Goal: Navigation & Orientation: Go to known website

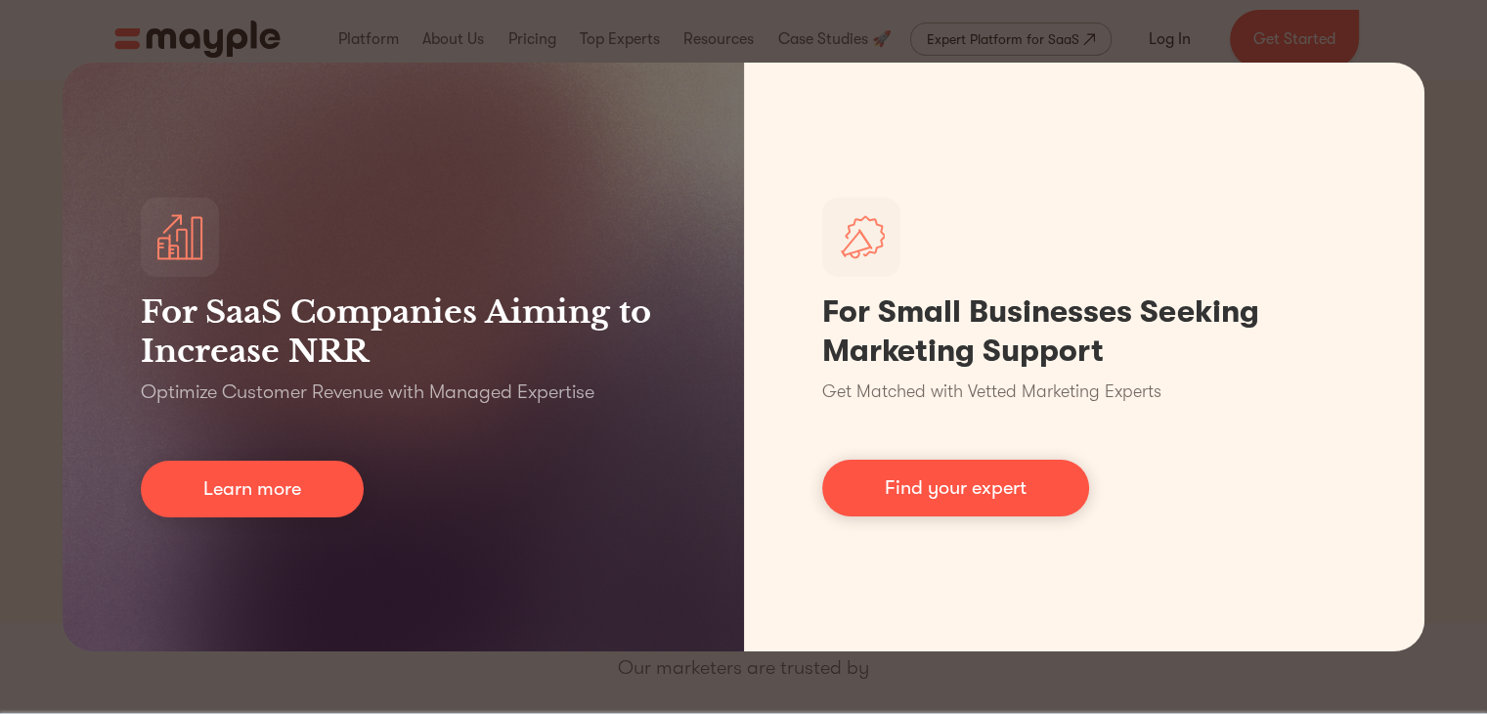
click at [1478, 186] on div "For SaaS Companies Aiming to Increase NRR Optimize Customer Revenue with Manage…" at bounding box center [743, 357] width 1487 height 714
click at [1469, 188] on div "For SaaS Companies Aiming to Increase NRR Optimize Customer Revenue with Manage…" at bounding box center [743, 357] width 1487 height 714
click at [1434, 184] on div "For SaaS Companies Aiming to Increase NRR Optimize Customer Revenue with Manage…" at bounding box center [743, 357] width 1487 height 714
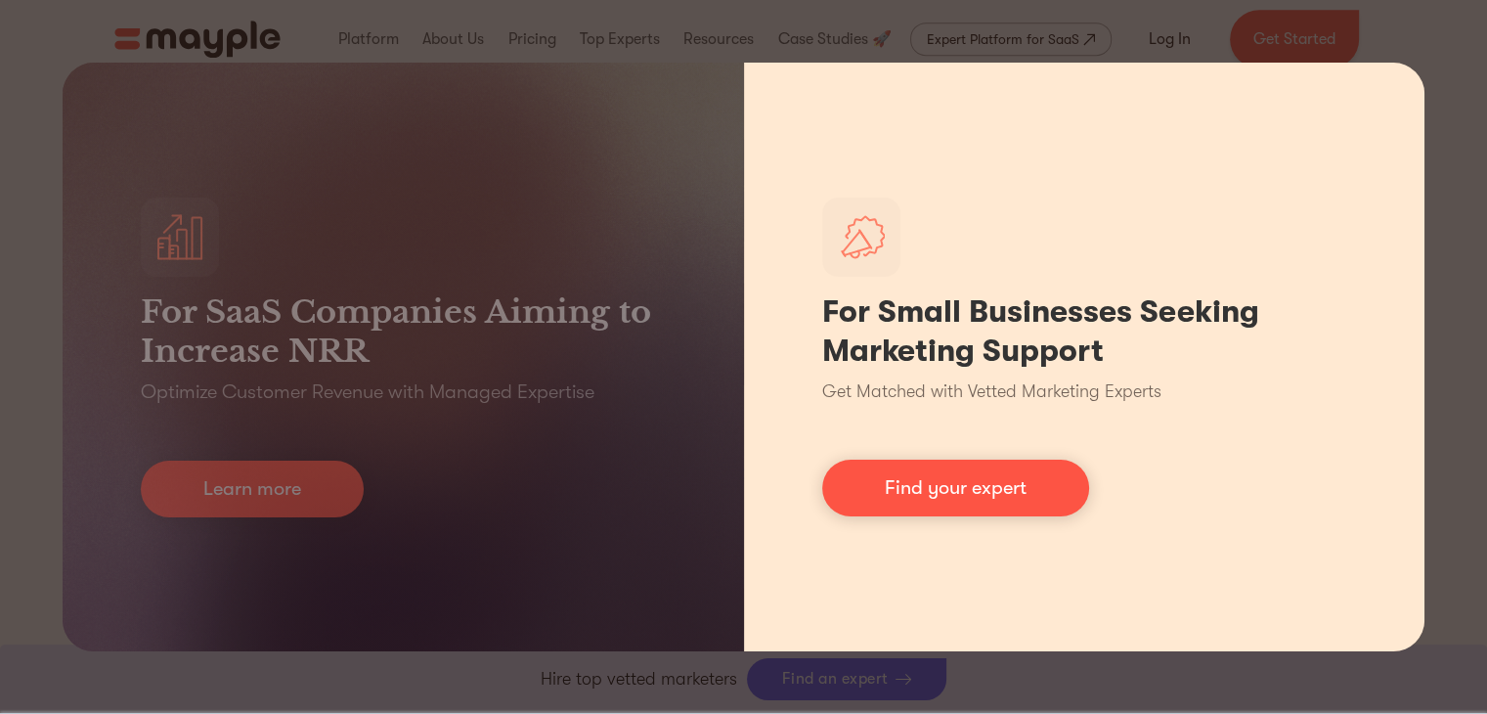
scroll to position [1173, 0]
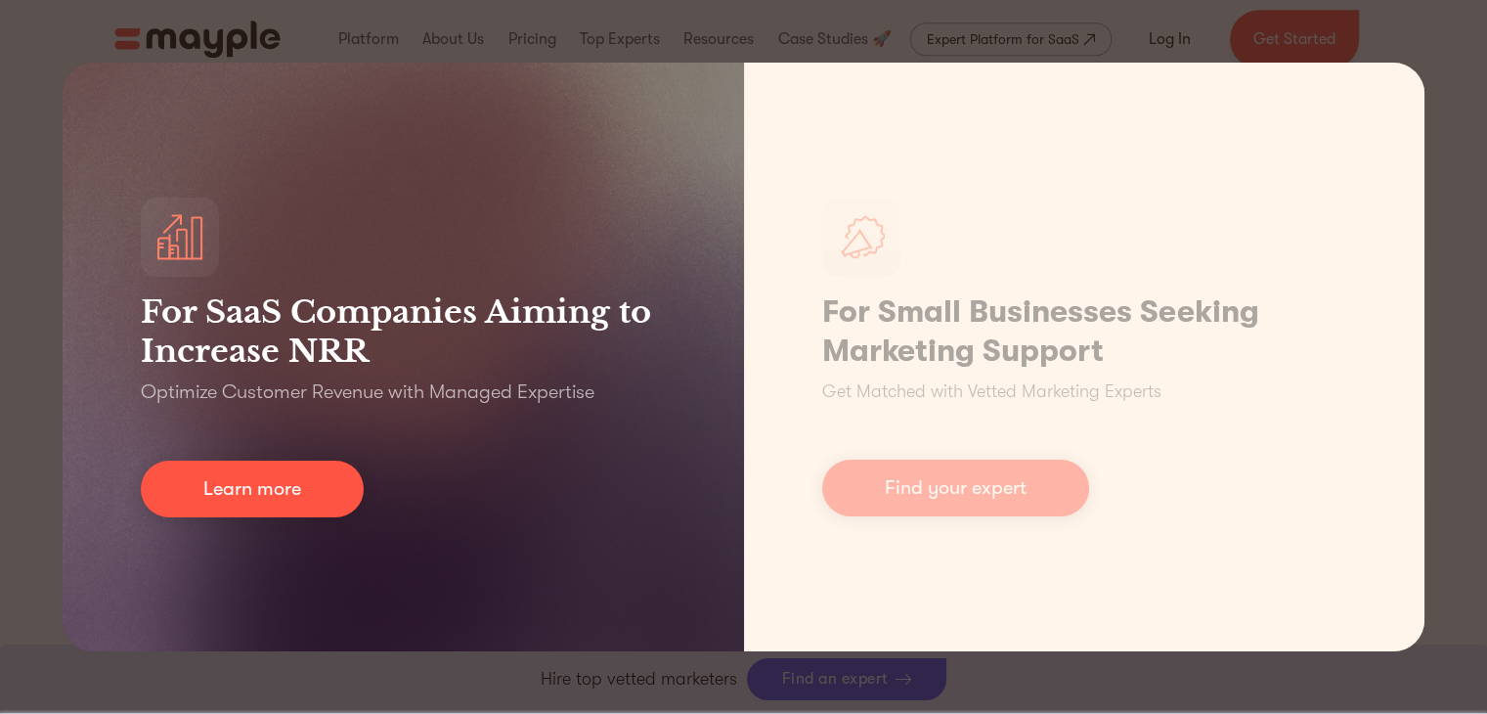
click at [440, 484] on div "For SaaS Companies Aiming to Increase NRR Optimize Customer Revenue with Manage…" at bounding box center [404, 357] width 682 height 589
click at [613, 282] on div "For SaaS Companies Aiming to Increase NRR Optimize Customer Revenue with Manage…" at bounding box center [404, 357] width 682 height 589
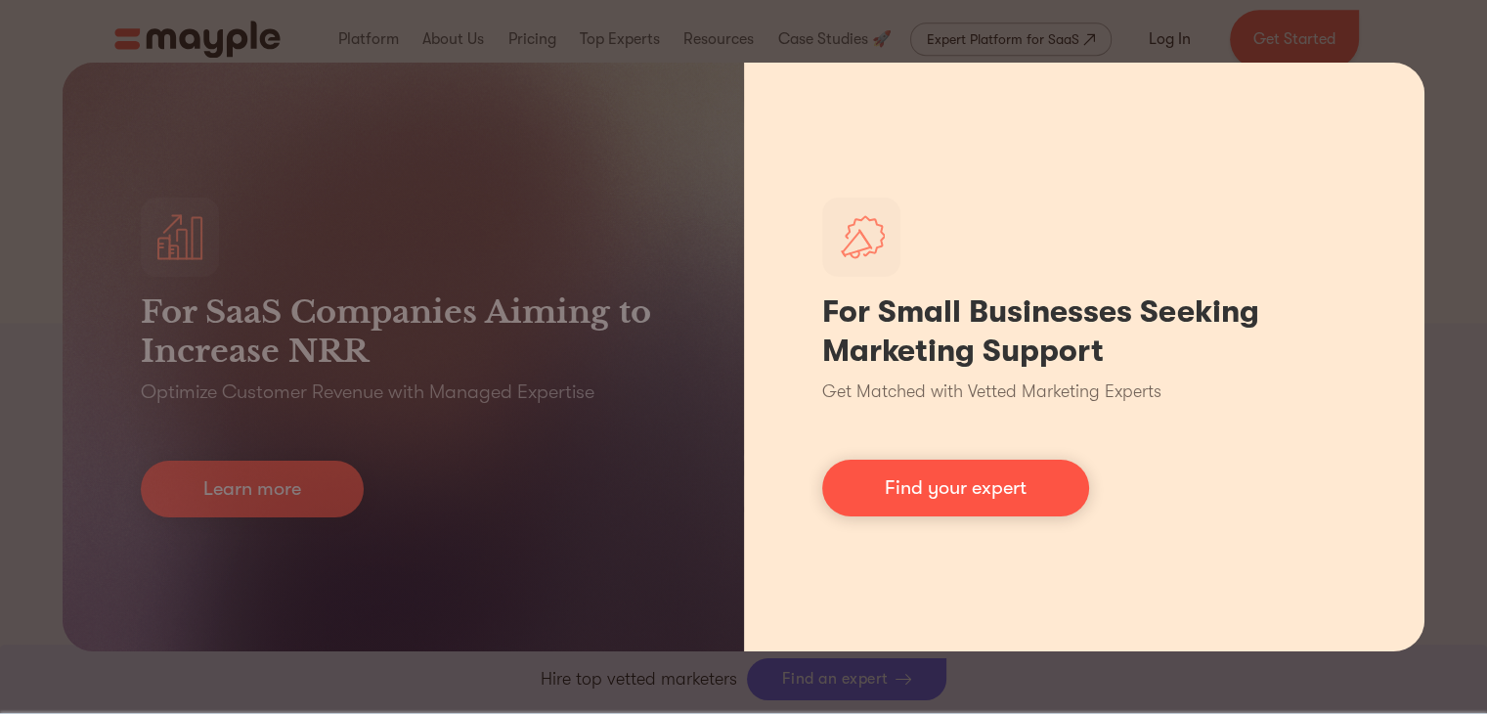
scroll to position [1643, 0]
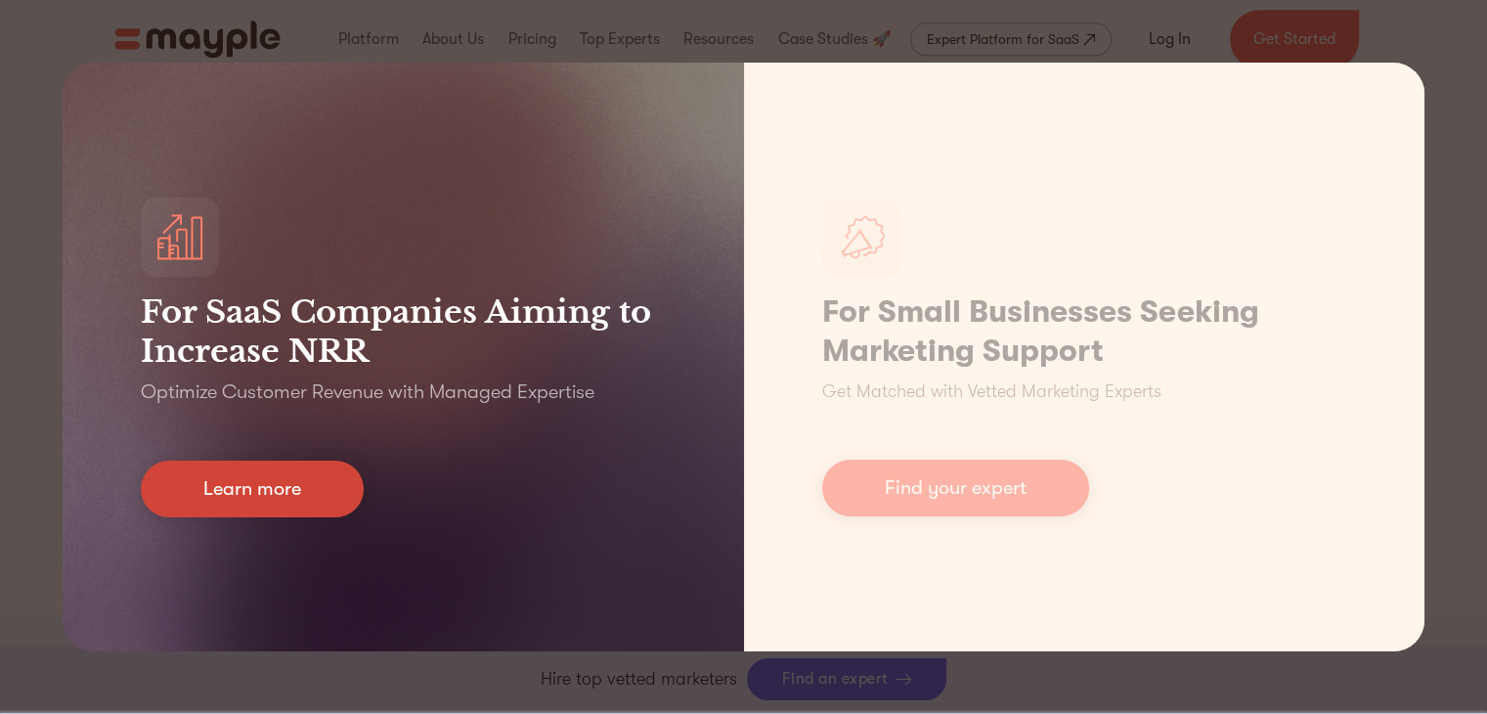
click at [309, 482] on link "Learn more" at bounding box center [252, 489] width 223 height 57
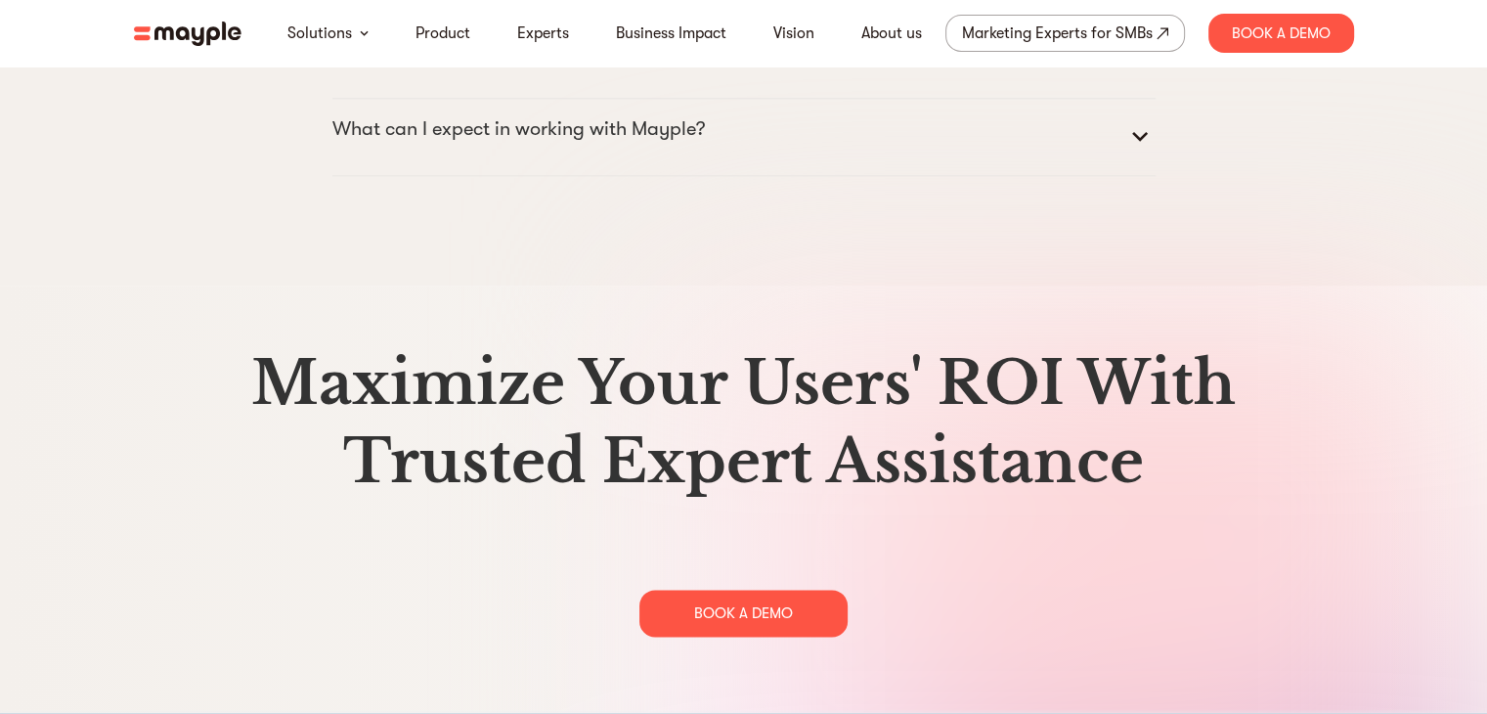
scroll to position [10067, 0]
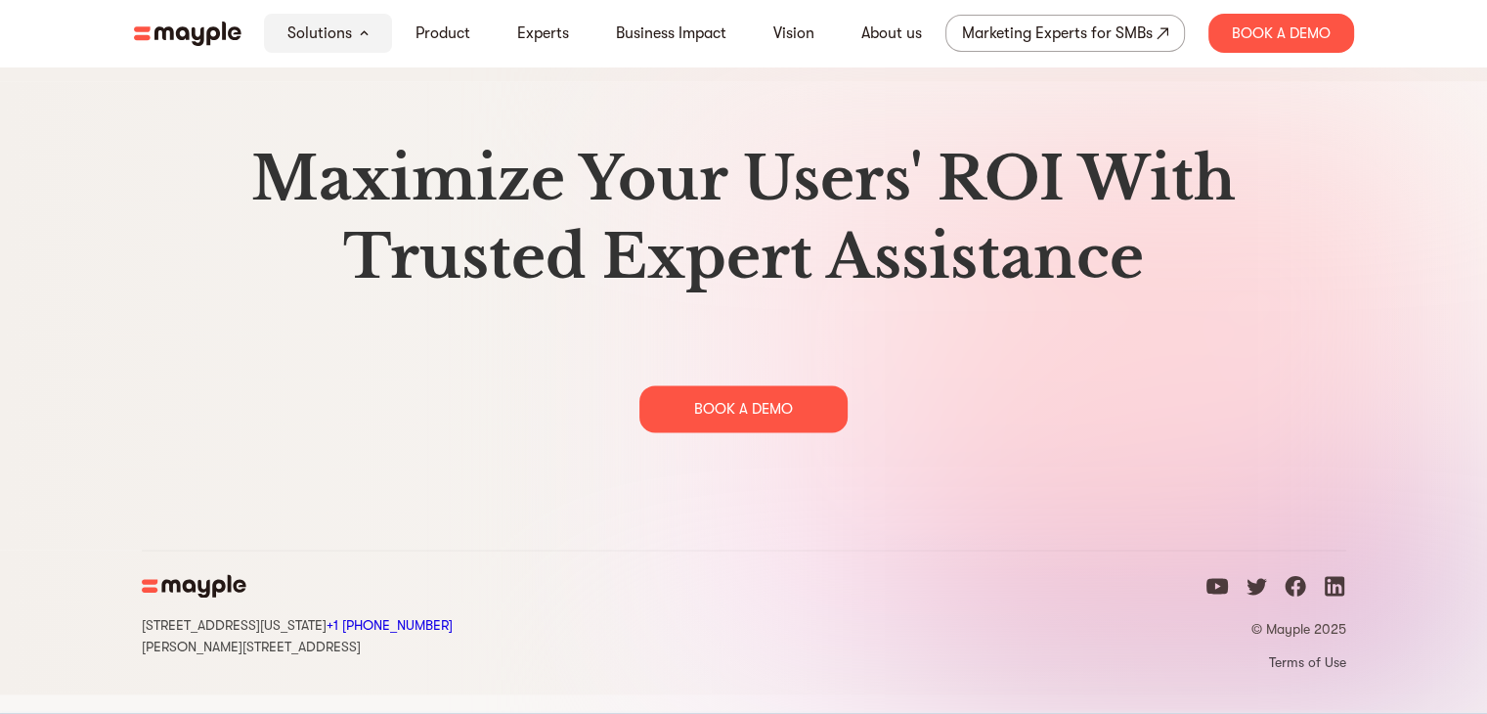
click at [1333, 596] on icon "linkedin icon" at bounding box center [1335, 586] width 20 height 20
